Goal: Task Accomplishment & Management: Understand process/instructions

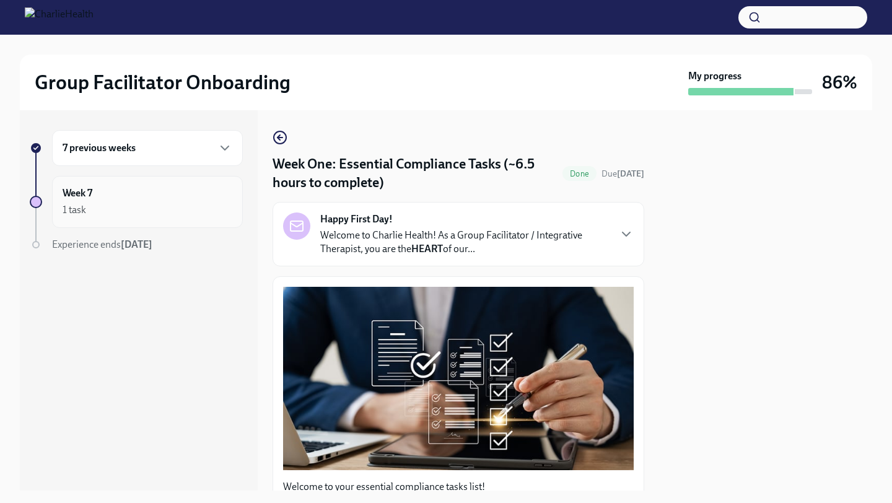
click at [114, 197] on div "Week 7 1 task" at bounding box center [148, 201] width 170 height 31
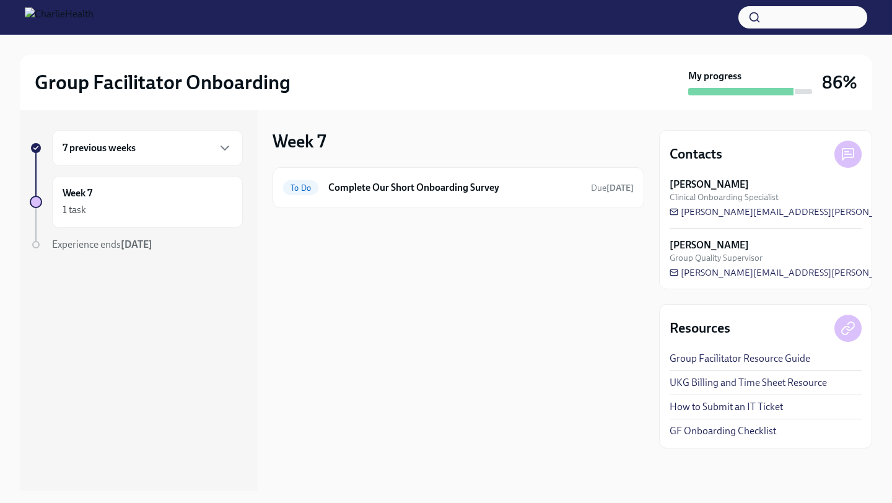
click at [189, 153] on div "7 previous weeks" at bounding box center [148, 148] width 170 height 15
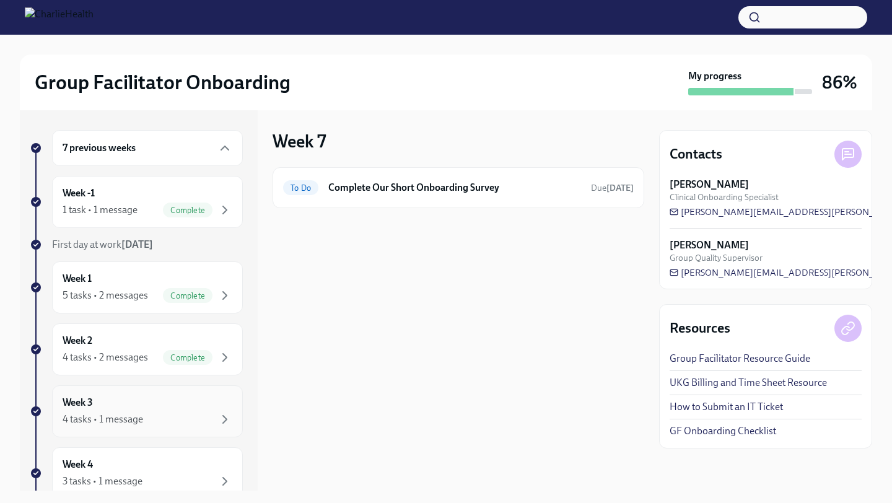
click at [177, 401] on div "Week 3 4 tasks • 1 message" at bounding box center [148, 411] width 170 height 31
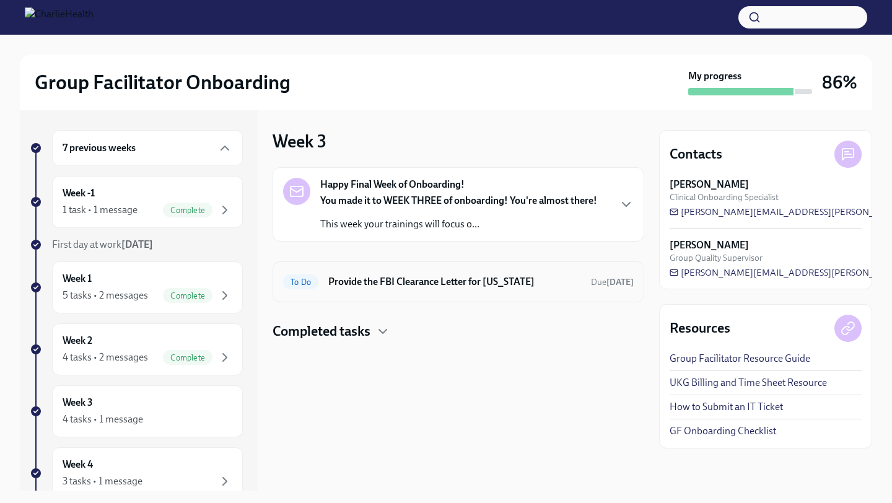
click at [398, 275] on h6 "Provide the FBI Clearance Letter for [US_STATE]" at bounding box center [454, 282] width 253 height 14
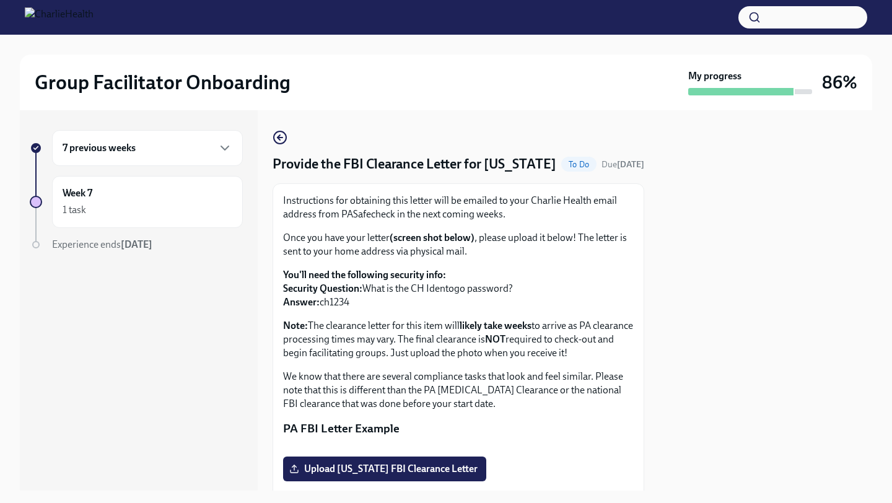
click at [398, 258] on p "Once you have your letter (screen shot below) , please upload it below! The let…" at bounding box center [458, 244] width 351 height 27
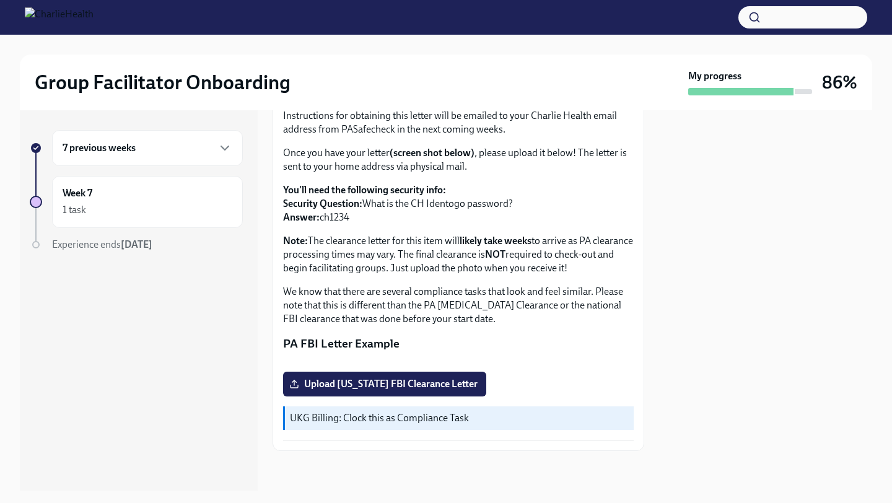
scroll to position [198, 0]
